Goal: Task Accomplishment & Management: Use online tool/utility

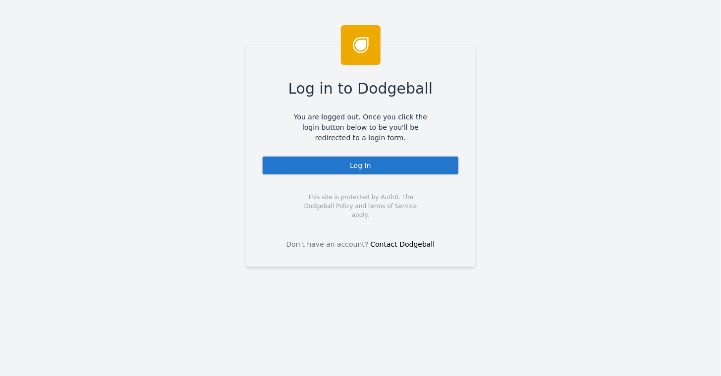
click at [350, 170] on div "Log In" at bounding box center [361, 166] width 198 height 20
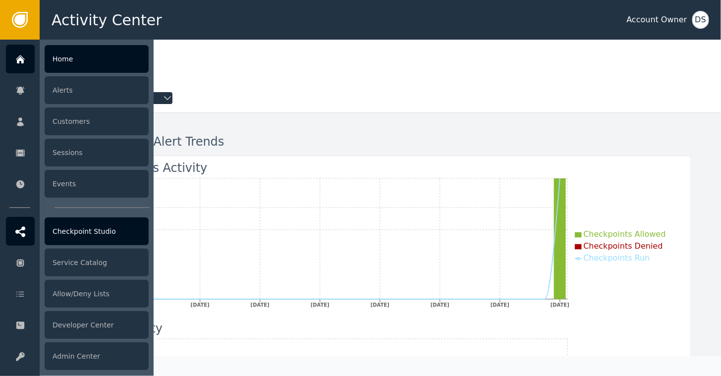
click at [88, 229] on div "Checkpoint Studio" at bounding box center [97, 232] width 104 height 28
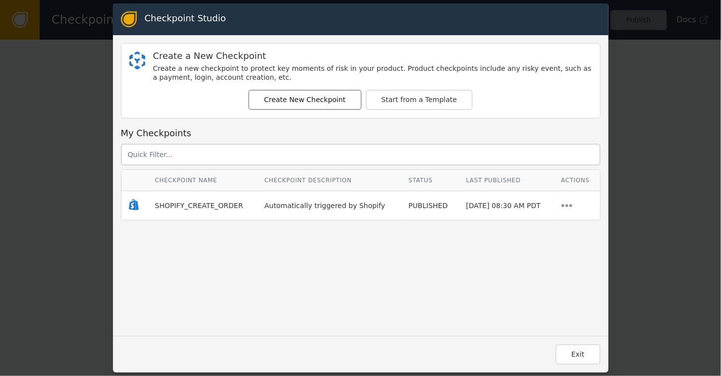
click at [279, 100] on button "Create New Checkpoint" at bounding box center [305, 100] width 114 height 20
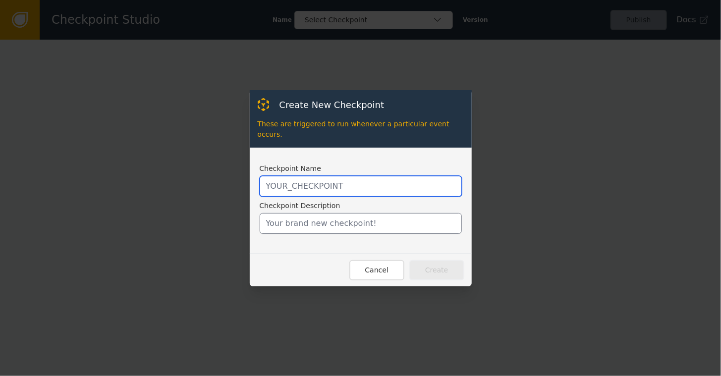
click at [312, 183] on input "text" at bounding box center [361, 186] width 202 height 21
type input "ON_LOOP_RETURN"
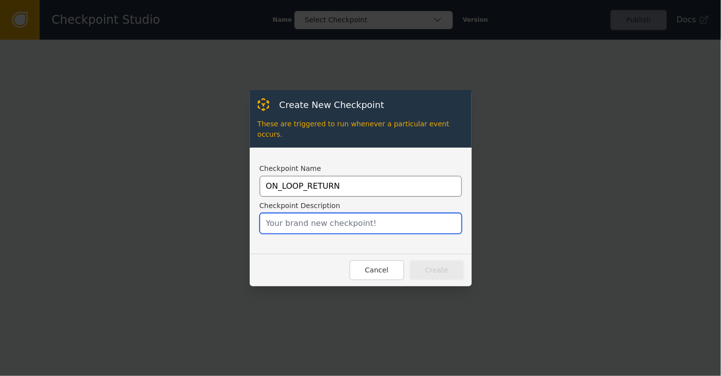
click at [311, 219] on input "text" at bounding box center [361, 223] width 202 height 21
click at [308, 224] on input "Call when L" at bounding box center [361, 223] width 202 height 21
type input "Call when Loop Returns is executed"
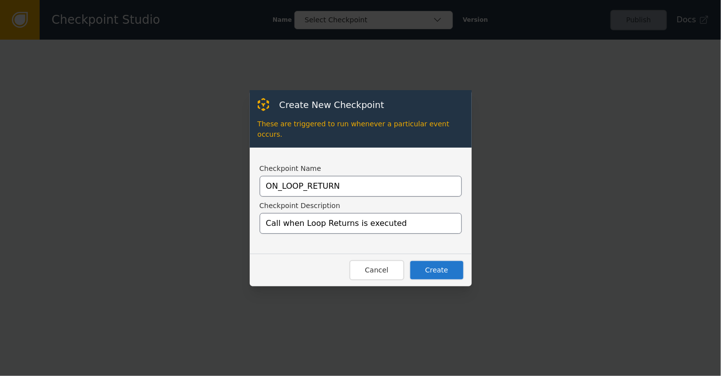
click at [437, 267] on button "Create" at bounding box center [437, 270] width 55 height 20
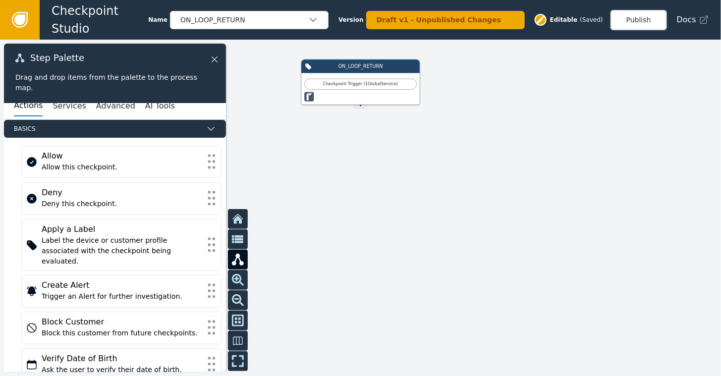
click at [218, 60] on icon at bounding box center [214, 59] width 11 height 11
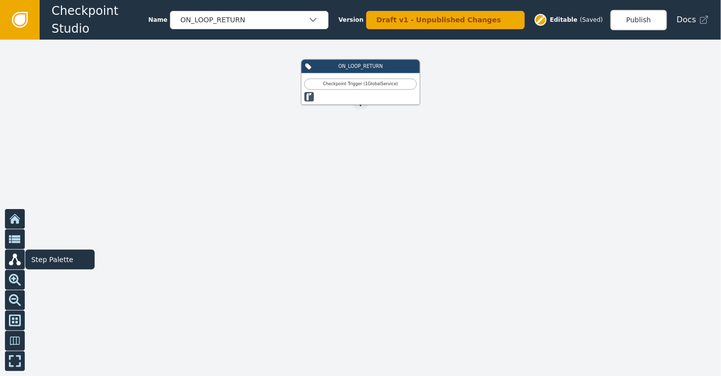
click at [14, 260] on icon at bounding box center [15, 260] width 12 height 12
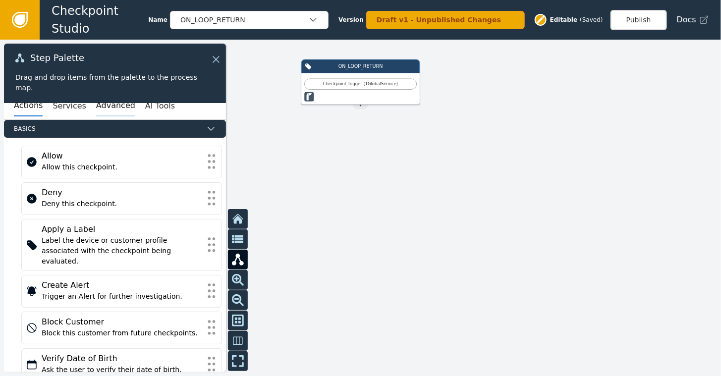
click at [101, 113] on button "Advanced" at bounding box center [115, 106] width 39 height 21
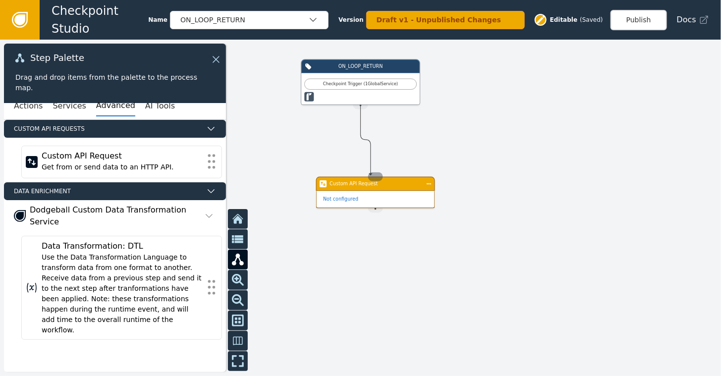
drag, startPoint x: 359, startPoint y: 103, endPoint x: 371, endPoint y: 176, distance: 73.4
click at [371, 176] on div "ON_LOOP_RETURN Checkpoint Trigger ( 1 Global Service ) Source Handle for step T…" at bounding box center [577, 160] width 433 height 202
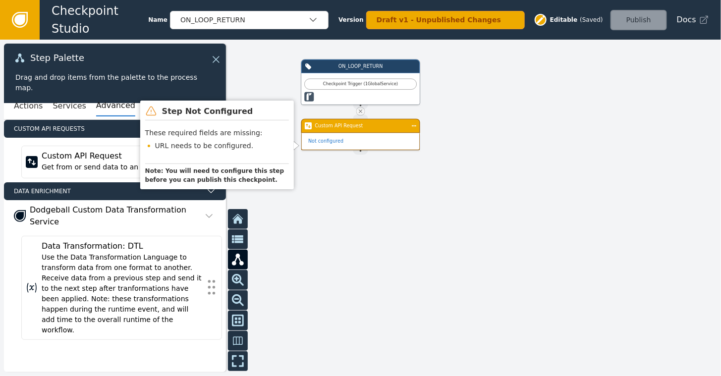
click at [346, 131] on div "Custom API Request" at bounding box center [360, 126] width 119 height 14
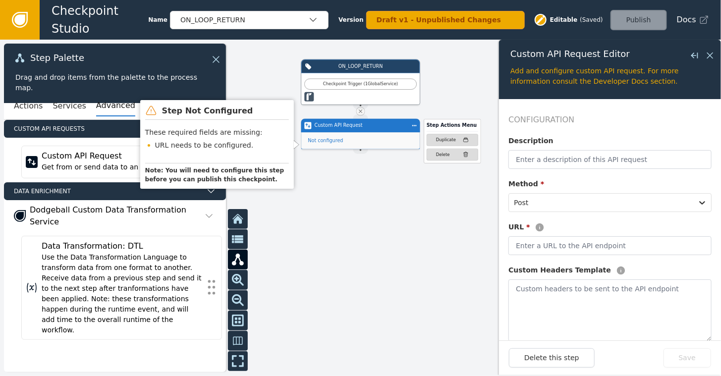
click at [367, 129] on div "Custom API Request Step Actions Menu Duplicate Delete" at bounding box center [360, 126] width 119 height 14
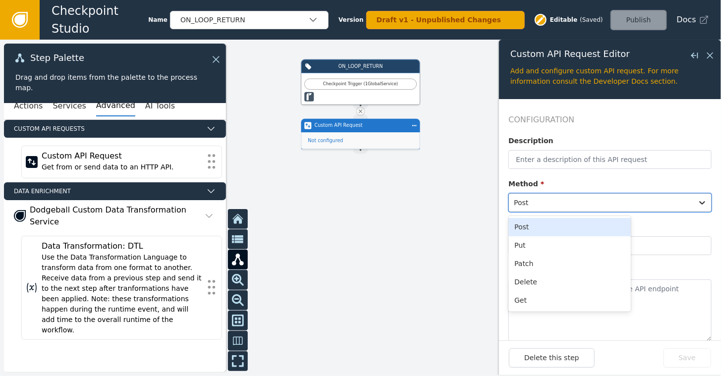
click at [541, 205] on div at bounding box center [601, 203] width 174 height 14
click at [522, 297] on div "Get" at bounding box center [570, 301] width 122 height 18
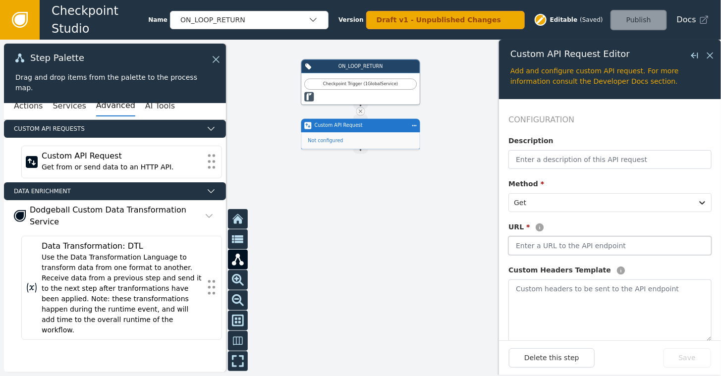
click at [580, 246] on input "text" at bounding box center [610, 246] width 203 height 19
click at [580, 246] on input "https://lo" at bounding box center [610, 246] width 203 height 19
type input "https://loop.com/augment-return-data"
click at [561, 286] on textarea at bounding box center [610, 311] width 203 height 62
click at [561, 288] on textarea "{" at bounding box center [610, 311] width 203 height 62
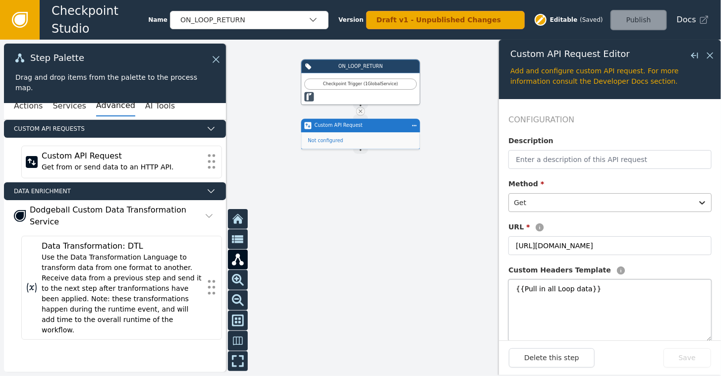
type textarea "{{Pull in all Loop data}}"
click at [594, 196] on div at bounding box center [601, 203] width 174 height 14
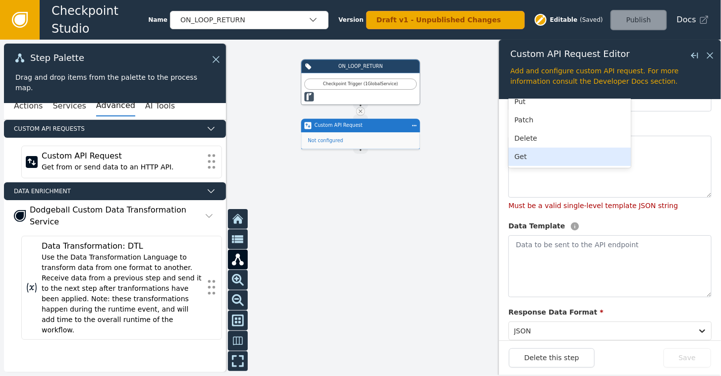
scroll to position [297, 0]
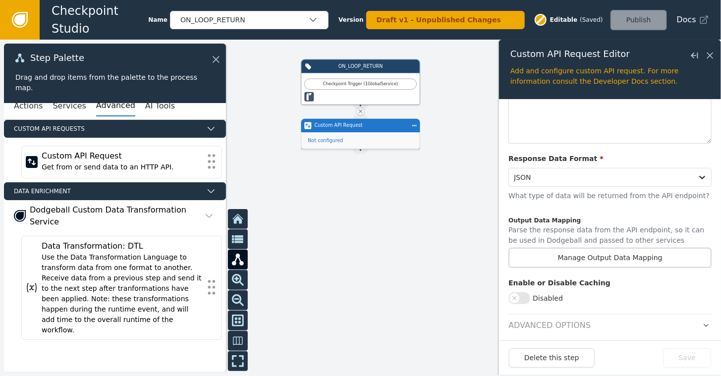
click at [689, 361] on div "Delete this step Save" at bounding box center [610, 358] width 202 height 19
click at [444, 240] on div at bounding box center [360, 208] width 721 height 337
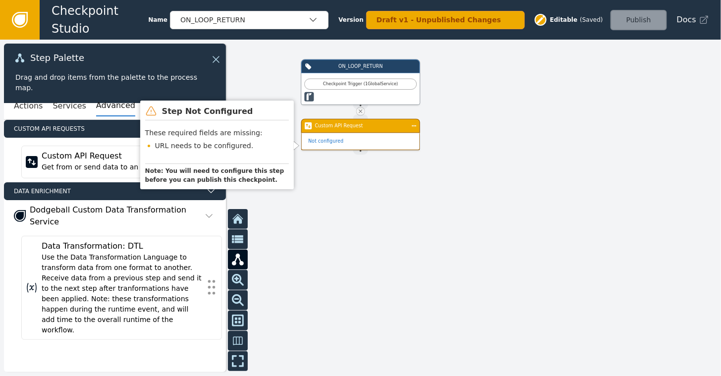
click at [370, 130] on div "Custom API Request" at bounding box center [360, 126] width 119 height 14
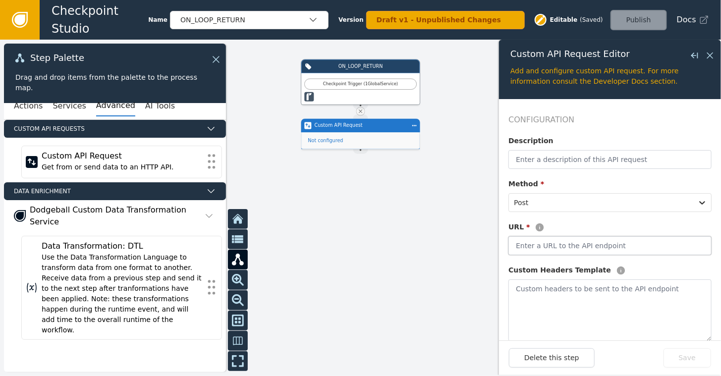
click at [544, 243] on input "text" at bounding box center [610, 246] width 203 height 19
type input "https://loop.com/augment-return-data"
click at [685, 359] on button "Save" at bounding box center [688, 358] width 48 height 19
click at [709, 55] on icon at bounding box center [710, 55] width 11 height 11
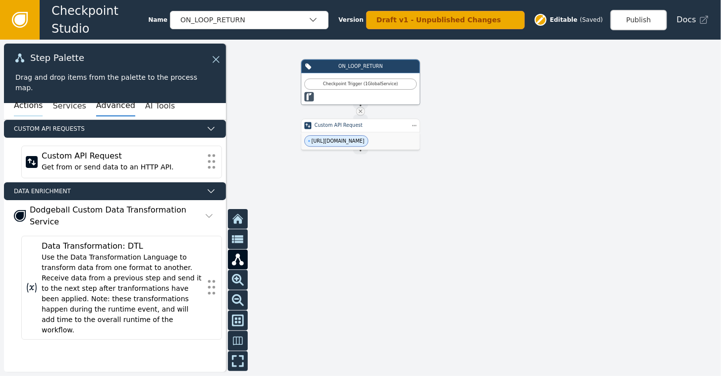
click at [25, 107] on button "Actions" at bounding box center [28, 106] width 29 height 21
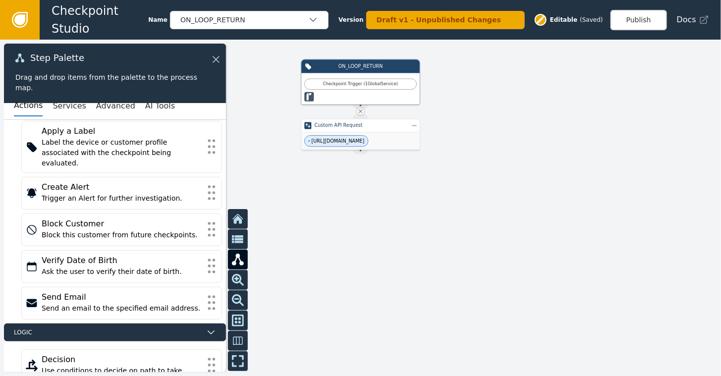
scroll to position [130, 0]
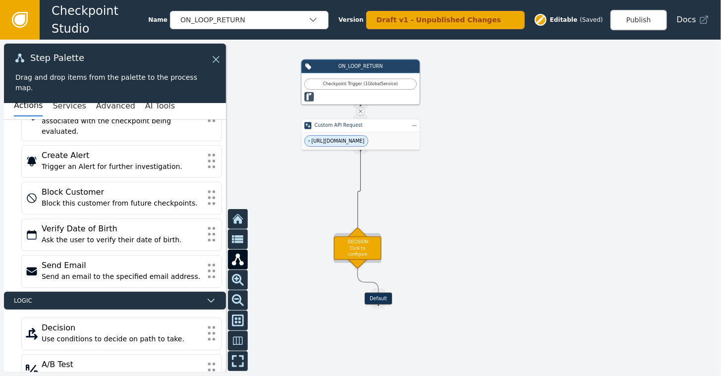
drag, startPoint x: 359, startPoint y: 150, endPoint x: 358, endPoint y: 234, distance: 83.8
click at [361, 234] on div "Target Handle for step Default Source Handle for step ON_LOOP_RETURN Checkpoint…" at bounding box center [577, 160] width 433 height 202
drag, startPoint x: 359, startPoint y: 150, endPoint x: 357, endPoint y: 242, distance: 92.7
click at [361, 242] on div "Target Handle for step Default Source Handle for step ON_LOOP_RETURN Checkpoint…" at bounding box center [577, 160] width 433 height 202
click at [357, 242] on div "DECISION: Click to configure" at bounding box center [358, 248] width 48 height 23
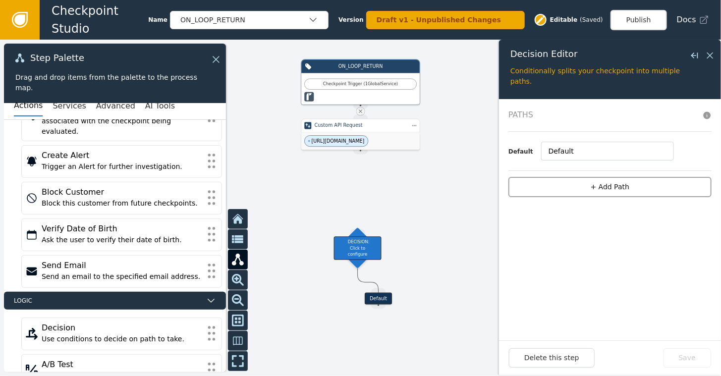
click at [603, 183] on button "+ Add Path" at bounding box center [610, 187] width 203 height 20
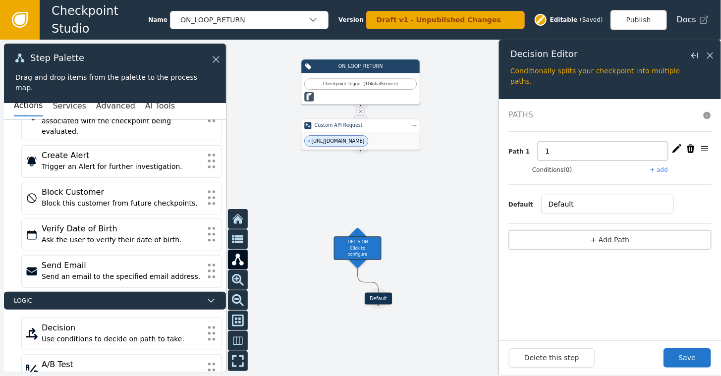
click at [559, 153] on input "1" at bounding box center [603, 151] width 130 height 19
click at [559, 153] on input "text" at bounding box center [603, 151] width 130 height 19
type input "E"
type input "Allow Customer to Keep Product"
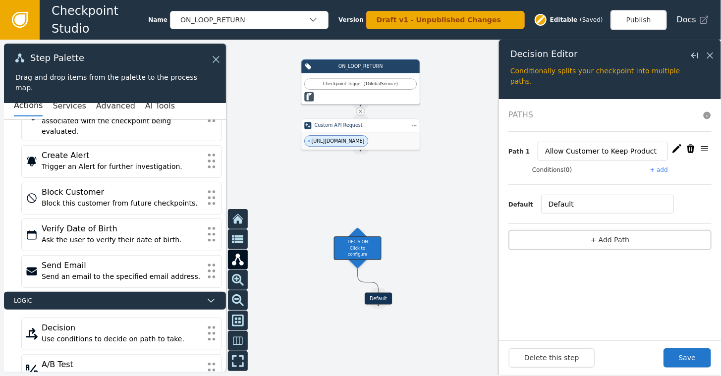
click at [666, 171] on button "+ add" at bounding box center [660, 170] width 18 height 9
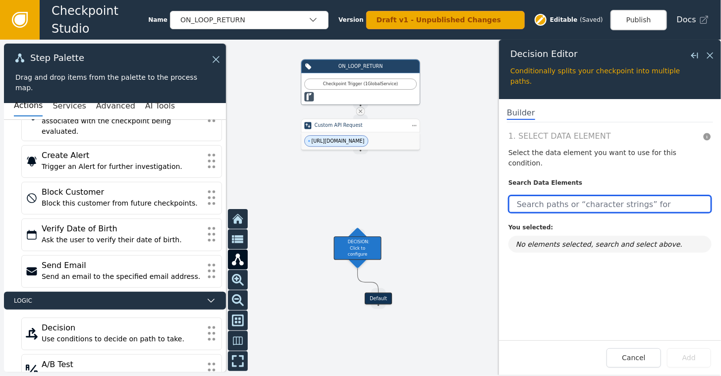
click at [584, 195] on input "text" at bounding box center [610, 204] width 203 height 18
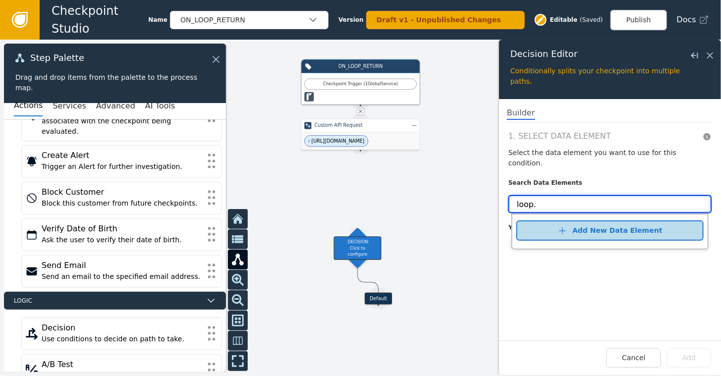
type input "loop."
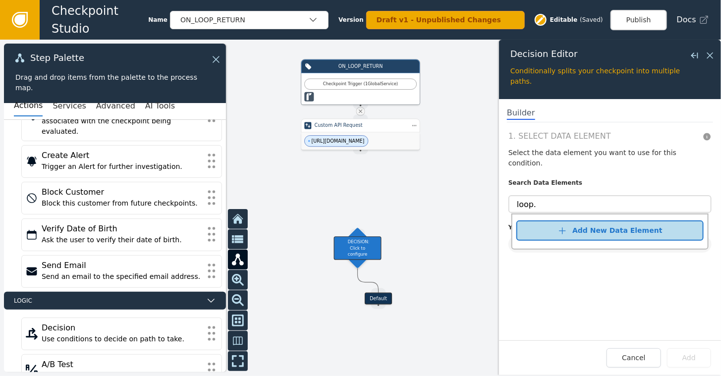
click at [583, 226] on div "Add New Data Element" at bounding box center [618, 231] width 90 height 10
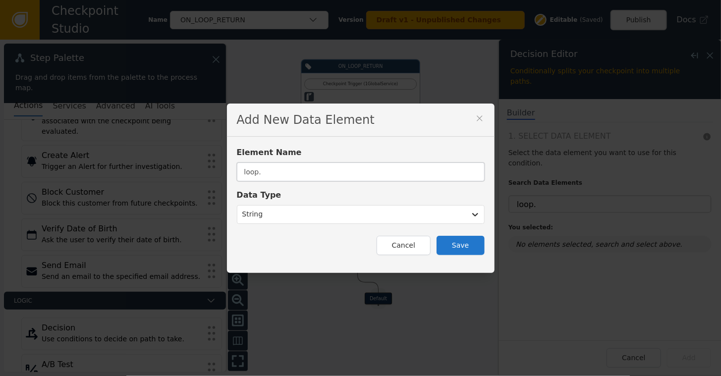
click at [371, 171] on input "loop." at bounding box center [361, 172] width 248 height 19
type input "loop.product.category"
click at [452, 250] on button "Save" at bounding box center [461, 245] width 48 height 19
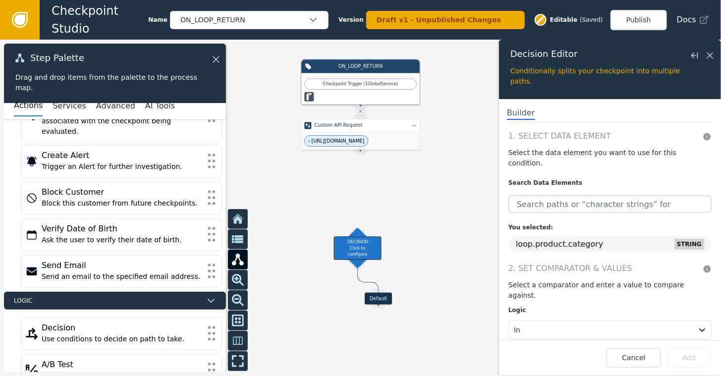
scroll to position [30, 0]
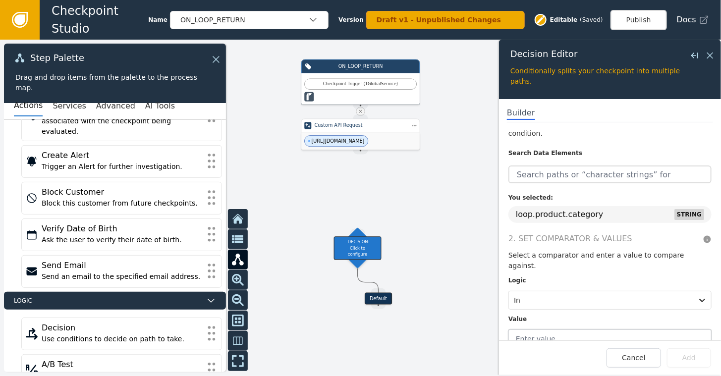
click at [543, 330] on input "text" at bounding box center [610, 339] width 203 height 19
type input "1"
click at [483, 232] on div at bounding box center [360, 208] width 721 height 337
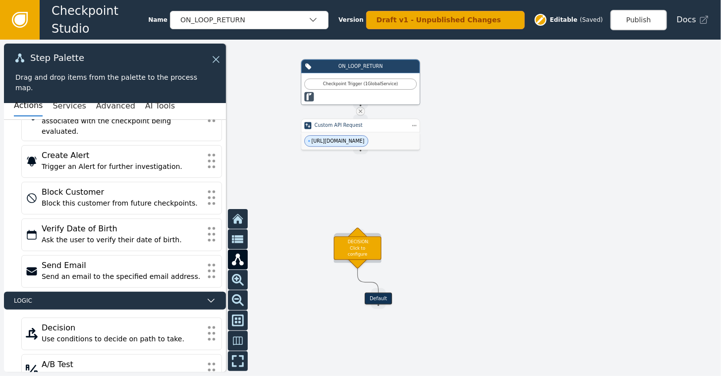
click at [363, 244] on div "DECISION: Click to configure" at bounding box center [358, 248] width 48 height 23
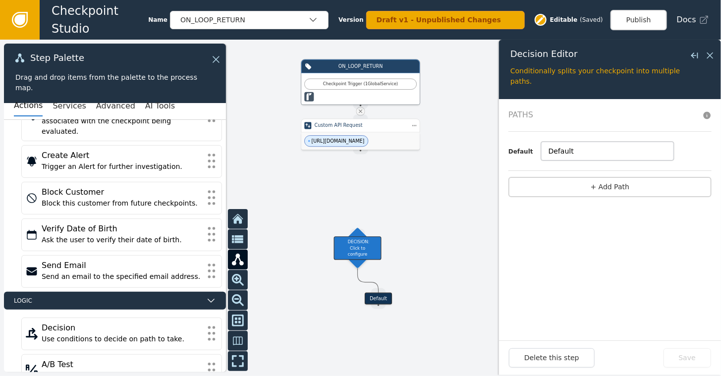
click at [570, 151] on input "Default" at bounding box center [607, 151] width 133 height 19
click at [583, 154] on input "Default" at bounding box center [607, 151] width 133 height 19
click at [602, 191] on button "+ Add Path" at bounding box center [610, 187] width 203 height 20
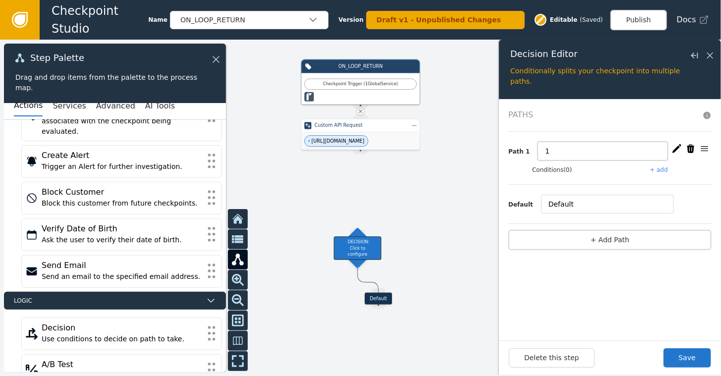
click at [565, 154] on input "1" at bounding box center [603, 151] width 130 height 19
type input "L"
type input "Allow Customer to Keep Product"
click at [658, 168] on button "+ add" at bounding box center [660, 170] width 18 height 9
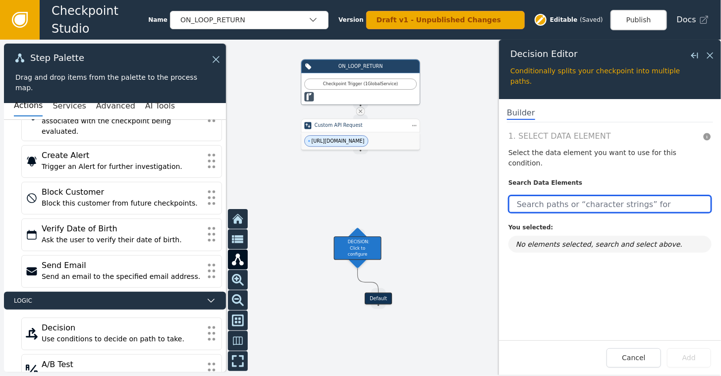
click at [577, 195] on input "text" at bounding box center [610, 204] width 203 height 18
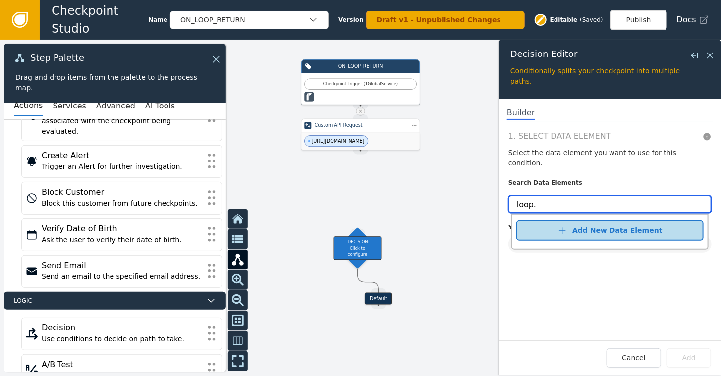
type input "loop."
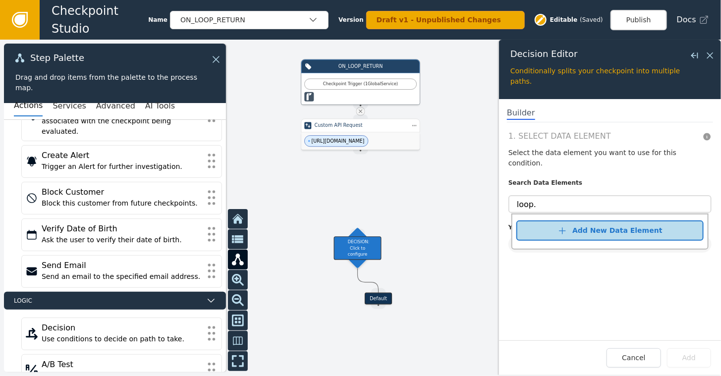
click at [630, 226] on div "Add New Data Element" at bounding box center [618, 231] width 90 height 10
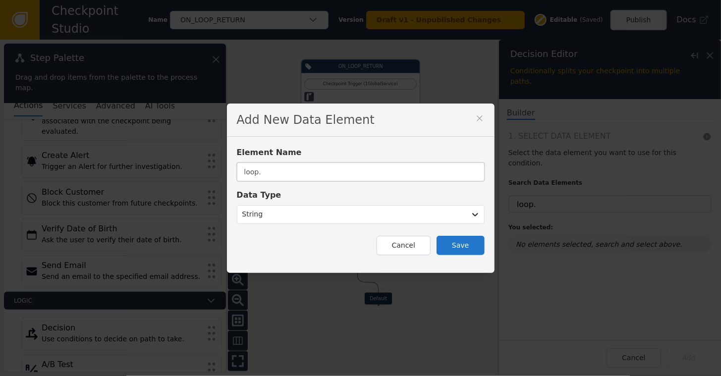
click at [328, 168] on input "loop." at bounding box center [361, 172] width 248 height 19
type input "loop.product.category"
click at [456, 250] on button "Save" at bounding box center [461, 245] width 48 height 19
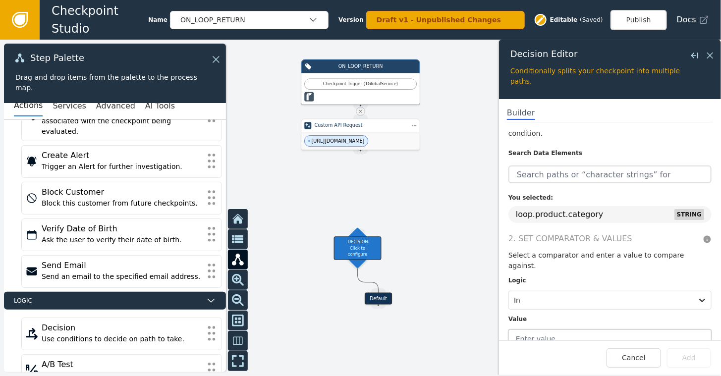
click at [547, 330] on input "text" at bounding box center [610, 339] width 203 height 19
type input "a"
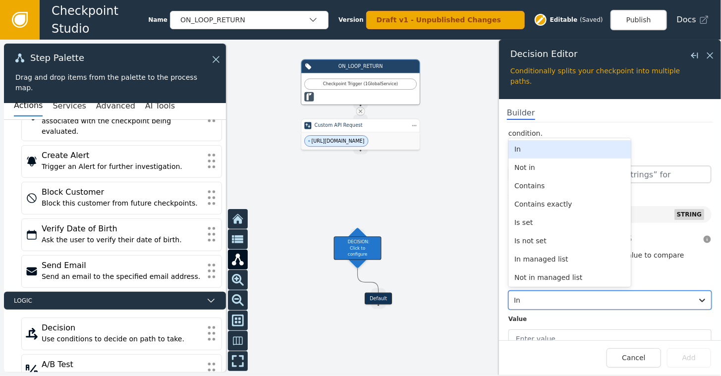
click at [574, 294] on div at bounding box center [601, 301] width 174 height 14
click at [540, 250] on div "In managed list" at bounding box center [570, 259] width 122 height 18
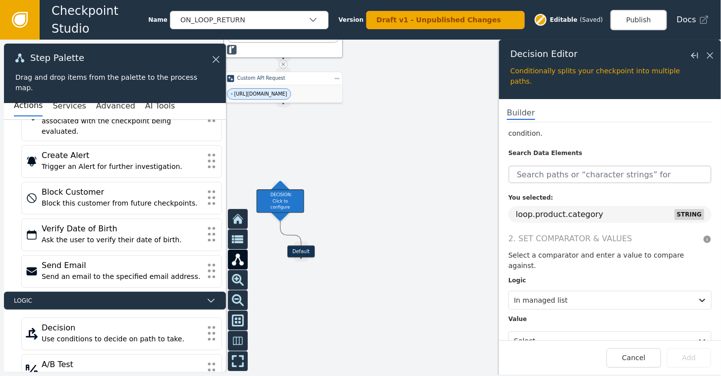
click at [157, 0] on div "Checkpoint Studio Name ON_LOOP_RETURN Version Draft v1 - Unpublished Changes Ed…" at bounding box center [360, 0] width 721 height 0
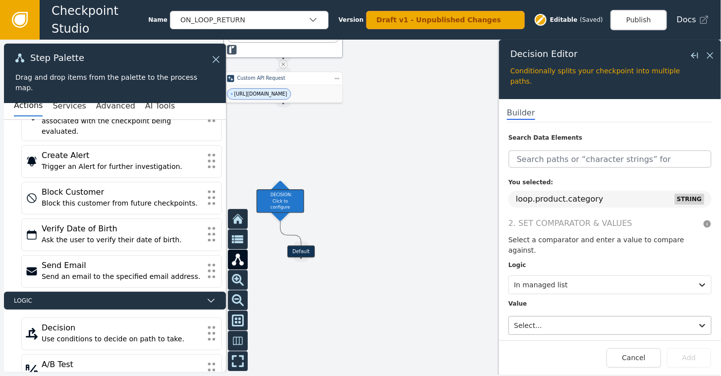
click at [631, 318] on div "Select..." at bounding box center [610, 325] width 203 height 19
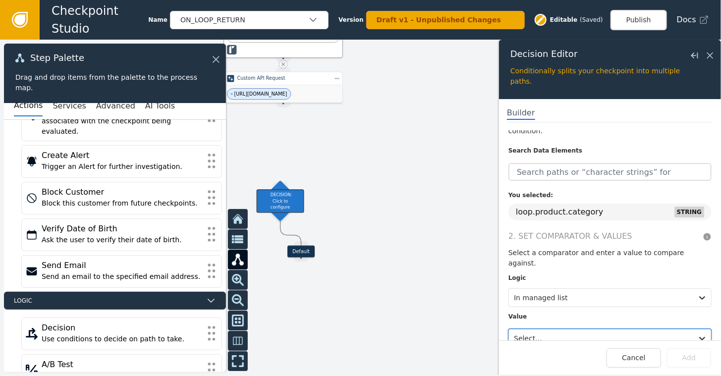
click at [603, 329] on div "Select..." at bounding box center [610, 338] width 203 height 19
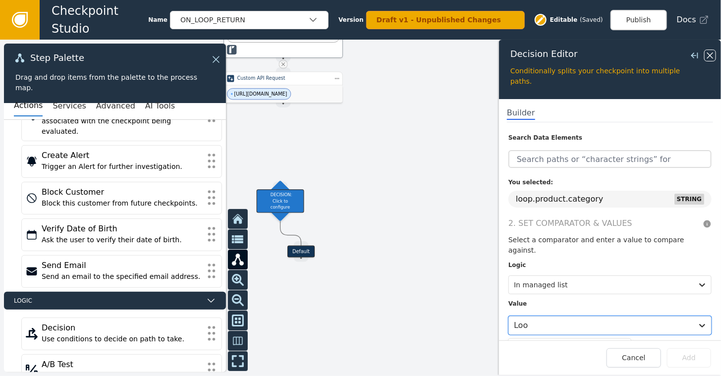
type input "Loo"
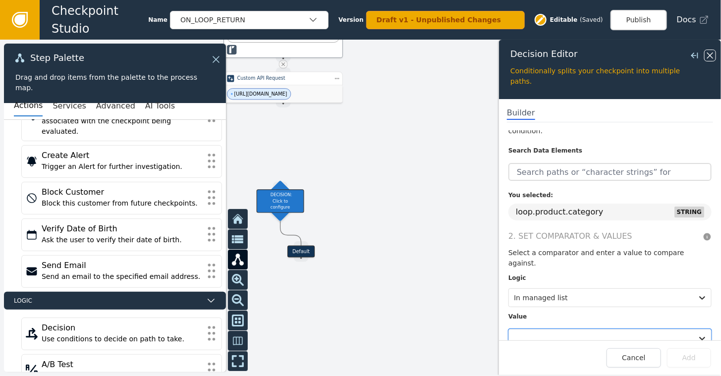
click at [709, 54] on icon at bounding box center [711, 56] width 6 height 6
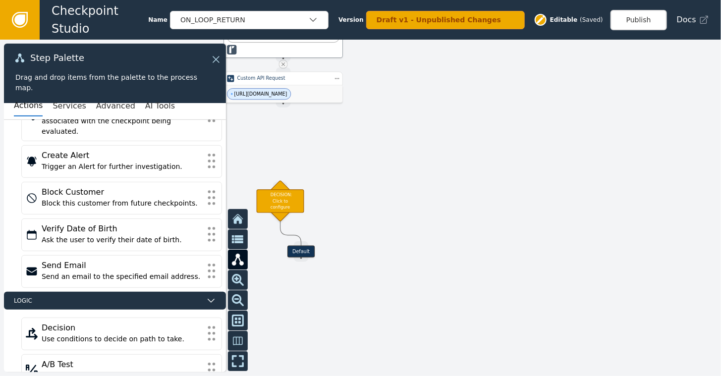
click at [394, 203] on div at bounding box center [360, 208] width 721 height 337
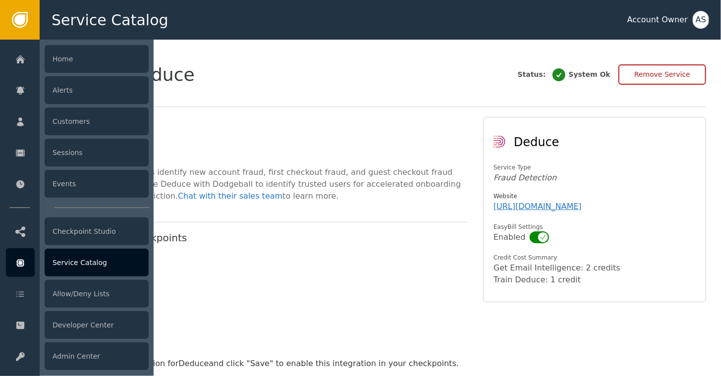
scroll to position [149, 0]
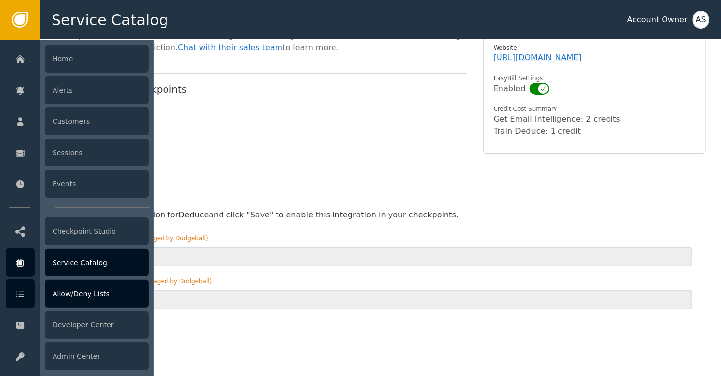
click at [84, 296] on div "Allow/Deny Lists" at bounding box center [97, 294] width 104 height 28
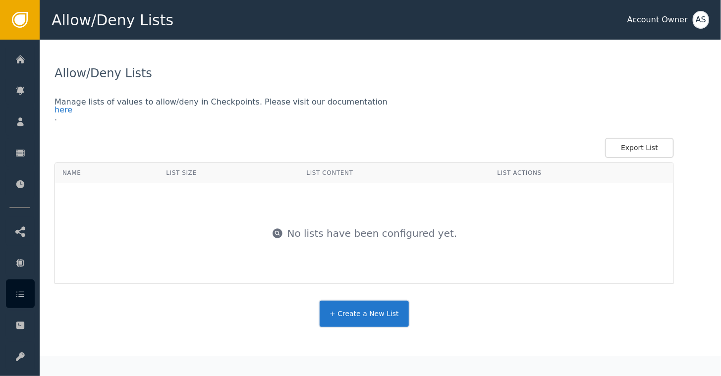
click at [369, 317] on button "+ Create a New List" at bounding box center [364, 314] width 91 height 28
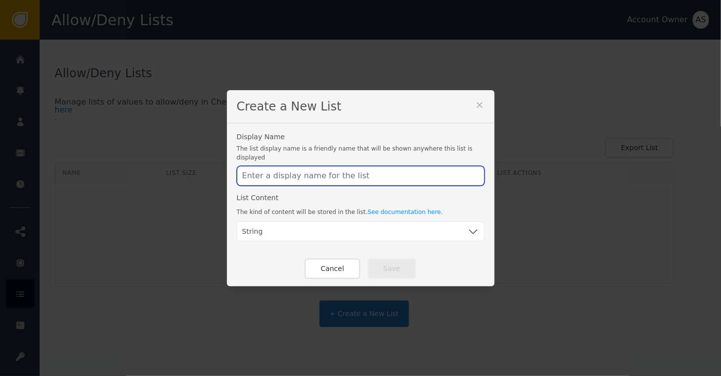
click at [341, 172] on input "text" at bounding box center [361, 176] width 248 height 20
type input "LoopAllowableProductCagegories"
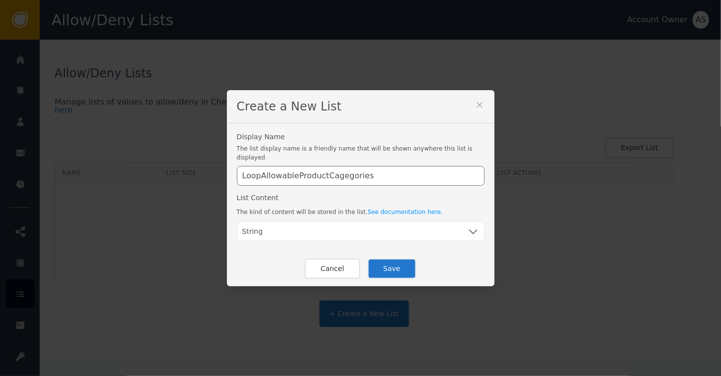
click at [388, 261] on button "Save" at bounding box center [392, 269] width 49 height 20
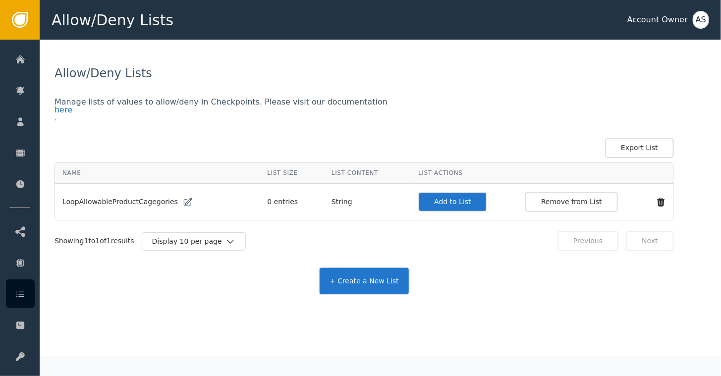
click at [435, 198] on button "Add to List" at bounding box center [452, 202] width 69 height 20
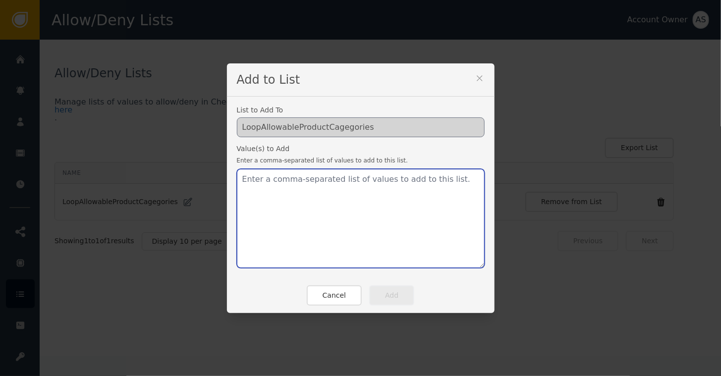
click at [333, 178] on textarea at bounding box center [361, 218] width 248 height 99
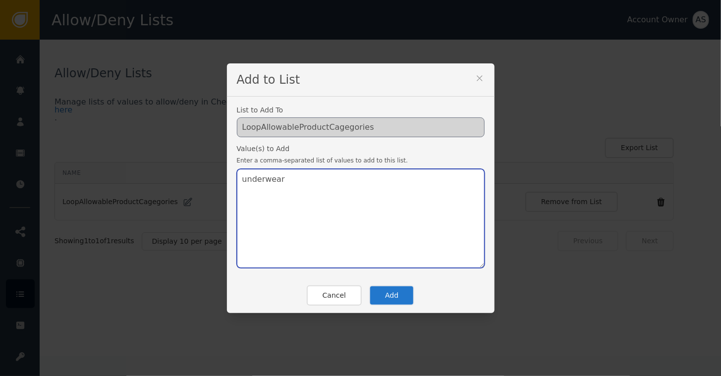
type textarea "underwear"
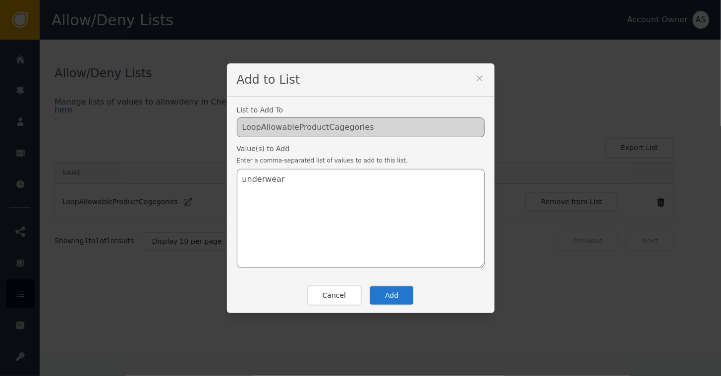
click at [389, 296] on button "Add" at bounding box center [391, 296] width 45 height 20
